Goal: Check status: Check status

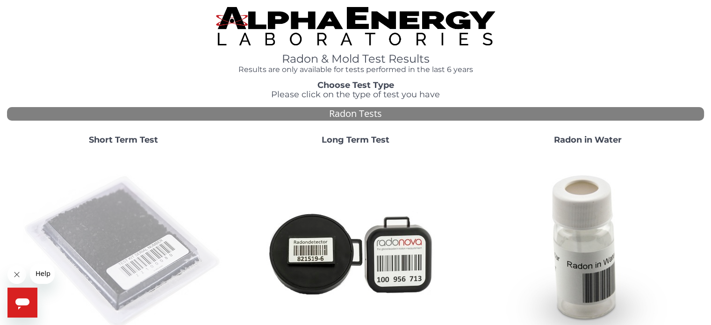
click at [91, 212] on img at bounding box center [123, 252] width 201 height 201
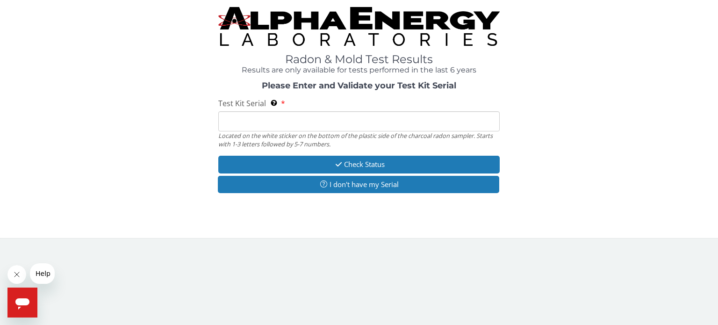
click at [282, 114] on input "Test Kit Serial Located on the white sticker on the bottom of the plastic side …" at bounding box center [358, 121] width 281 height 20
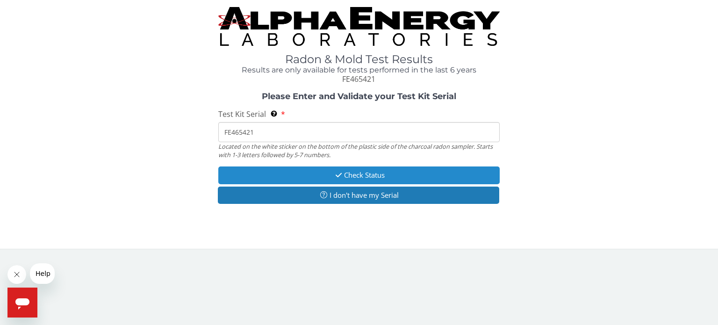
type input "FE465421"
click at [394, 178] on button "Check Status" at bounding box center [358, 174] width 281 height 17
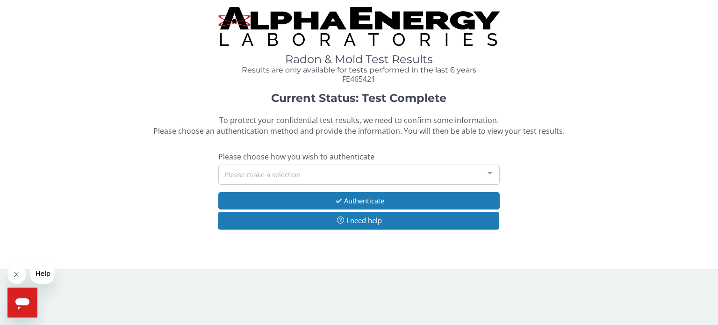
click at [392, 178] on div "Please make a selection" at bounding box center [358, 174] width 281 height 20
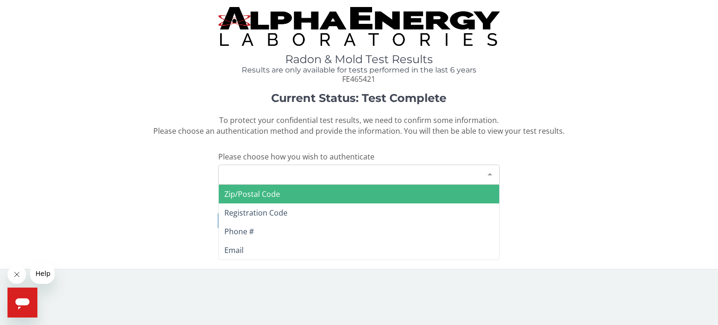
click at [273, 194] on span "Zip/Postal Code" at bounding box center [252, 194] width 56 height 10
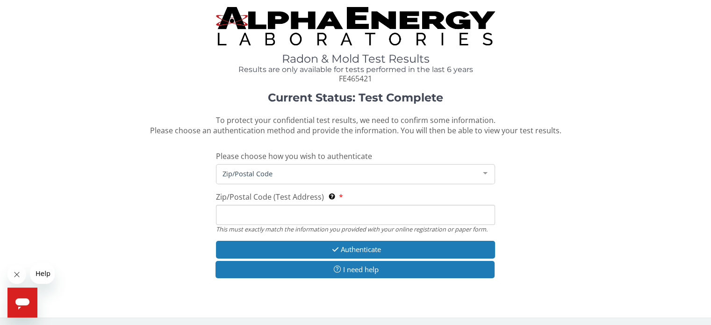
click at [265, 214] on input "Zip/Postal Code (Test Address) This must exactly match the information you prov…" at bounding box center [355, 215] width 278 height 20
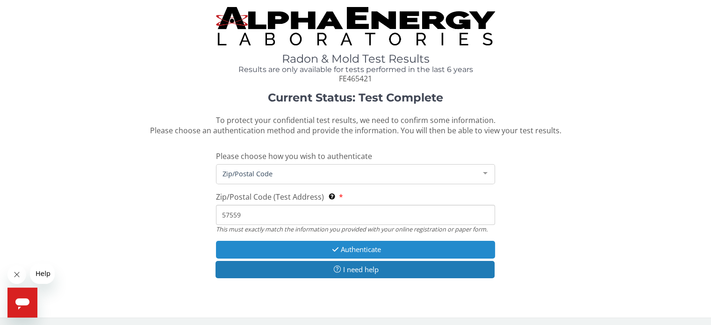
type input "57559"
click at [330, 246] on icon "button" at bounding box center [335, 249] width 11 height 7
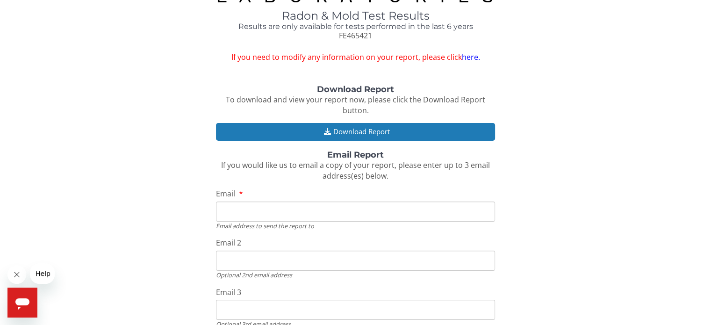
scroll to position [105, 0]
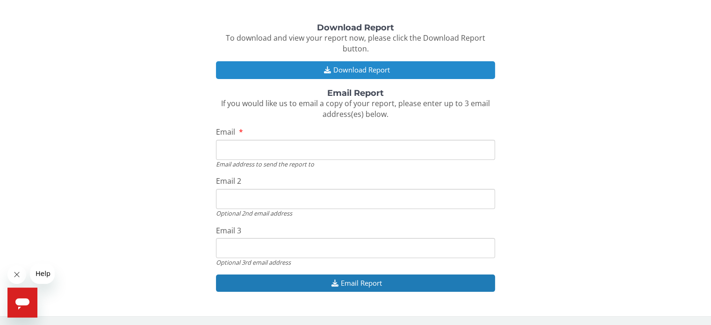
click at [361, 67] on button "Download Report" at bounding box center [355, 69] width 278 height 17
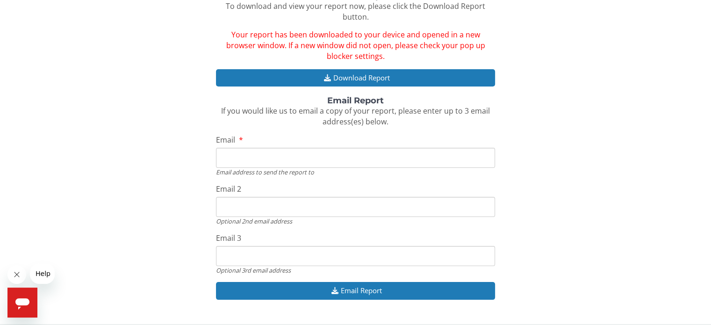
scroll to position [144, 0]
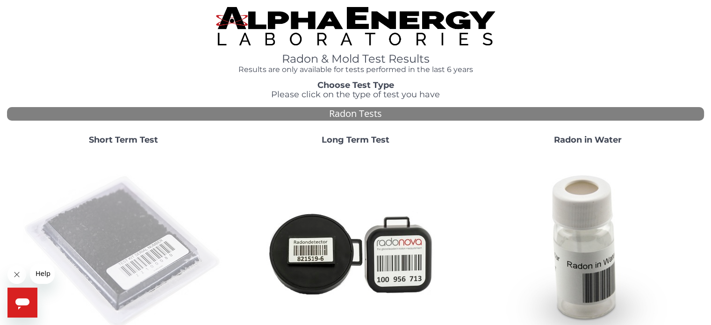
click at [97, 193] on img at bounding box center [123, 252] width 201 height 201
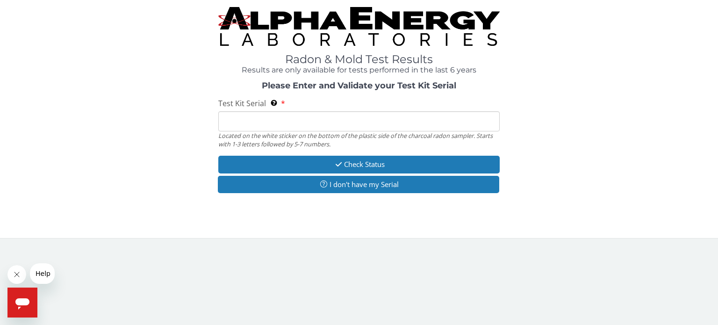
click at [265, 106] on label "Test Kit Serial Located on the white sticker on the bottom of the plastic side …" at bounding box center [251, 103] width 67 height 11
click at [265, 111] on input "Test Kit Serial Located on the white sticker on the bottom of the plastic side …" at bounding box center [358, 121] width 281 height 20
click at [262, 117] on input "Test Kit Serial Located on the white sticker on the bottom of the plastic side …" at bounding box center [358, 121] width 281 height 20
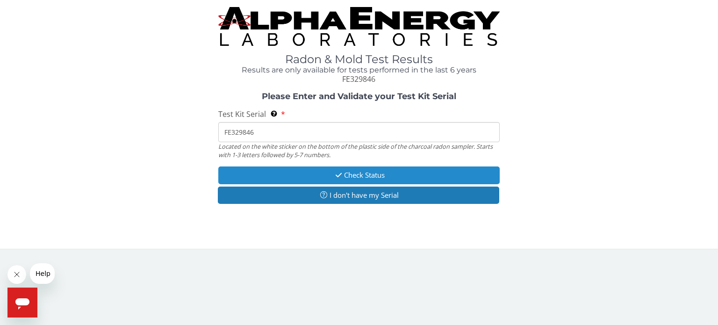
type input "FE329846"
click at [362, 169] on button "Check Status" at bounding box center [358, 174] width 281 height 17
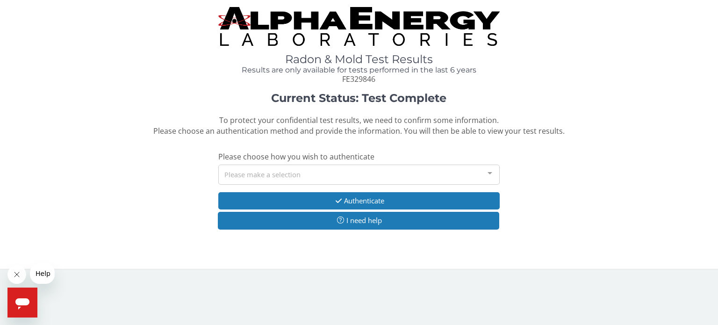
click at [362, 169] on div "Please make a selection" at bounding box center [358, 174] width 281 height 20
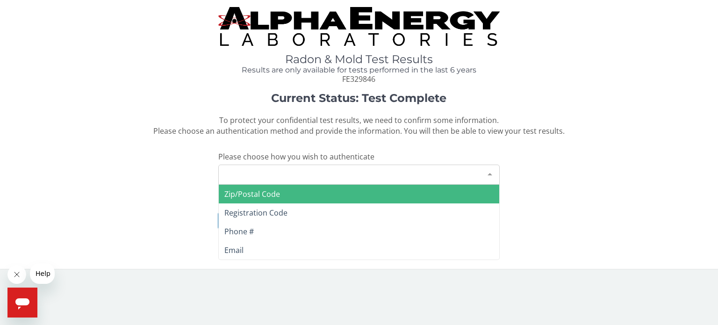
click at [270, 189] on span "Zip/Postal Code" at bounding box center [252, 194] width 56 height 10
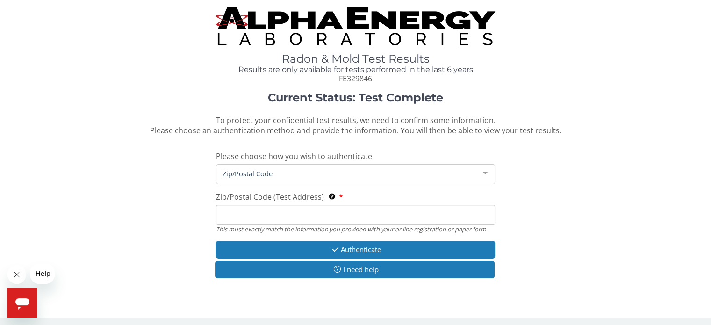
click at [312, 216] on input "Zip/Postal Code (Test Address) This must exactly match the information you prov…" at bounding box center [355, 215] width 278 height 20
type input "57559"
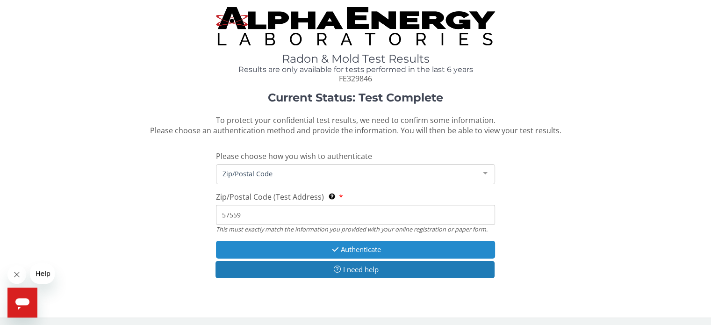
click at [280, 247] on button "Authenticate" at bounding box center [355, 249] width 278 height 17
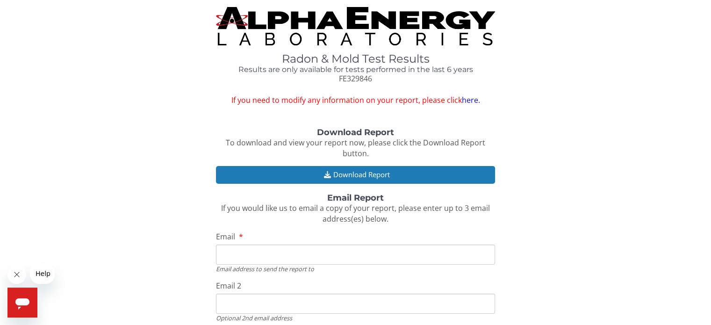
click at [656, 166] on div "Download Report To download and view your report now, please click the Download…" at bounding box center [355, 267] width 697 height 278
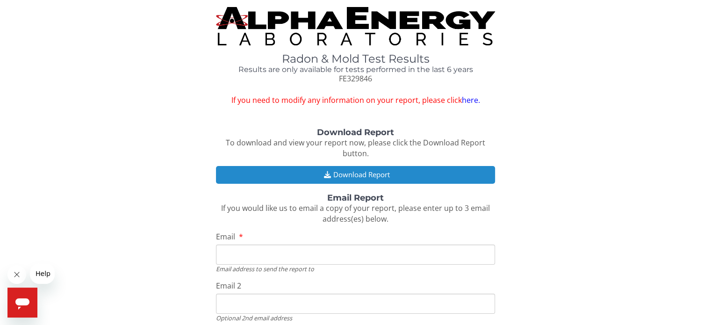
click at [419, 175] on button "Download Report" at bounding box center [355, 174] width 278 height 17
